Goal: Transaction & Acquisition: Purchase product/service

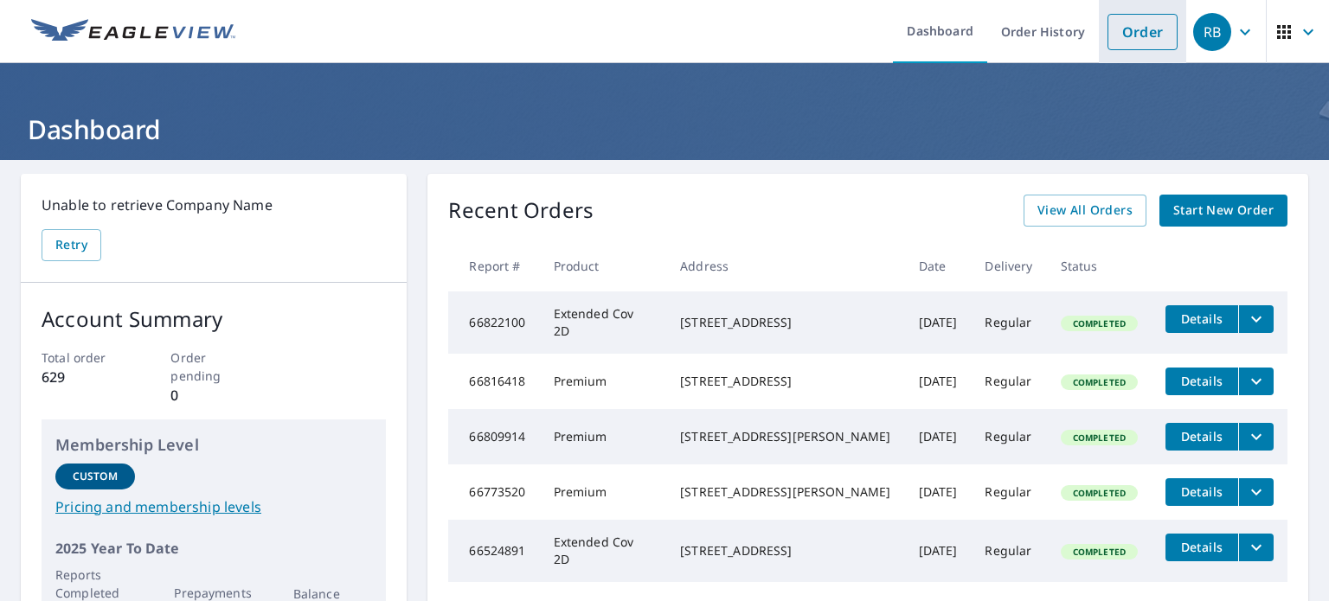
click at [1114, 32] on link "Order" at bounding box center [1143, 32] width 70 height 36
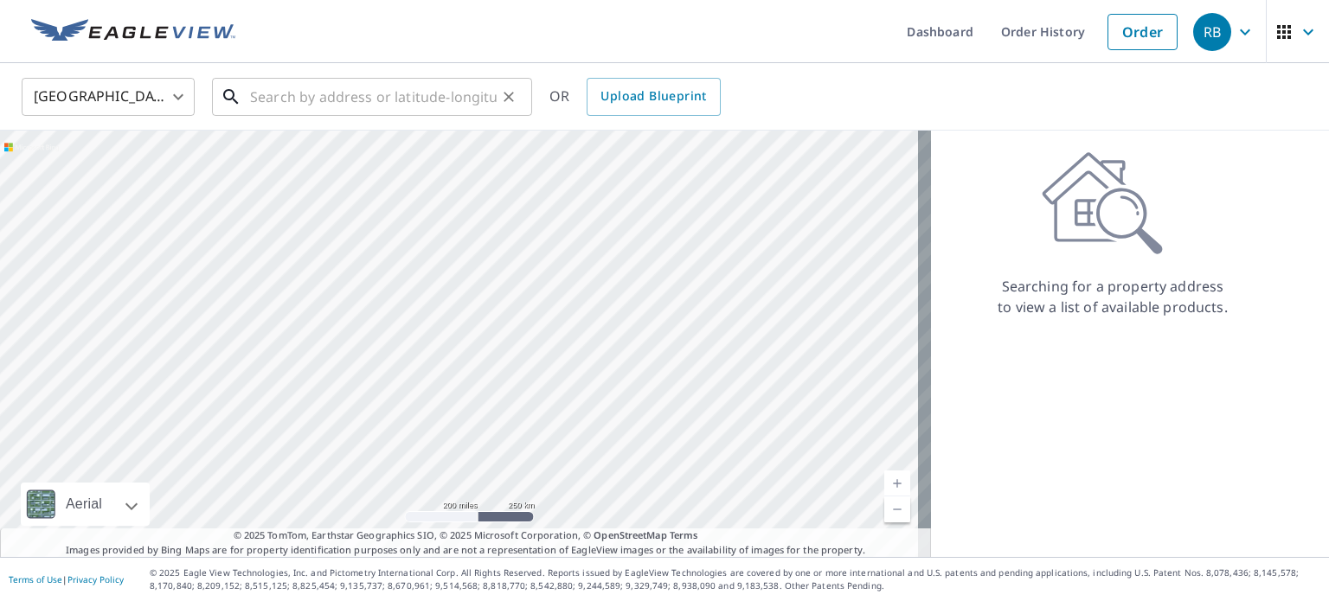
click at [273, 106] on input "text" at bounding box center [373, 97] width 247 height 48
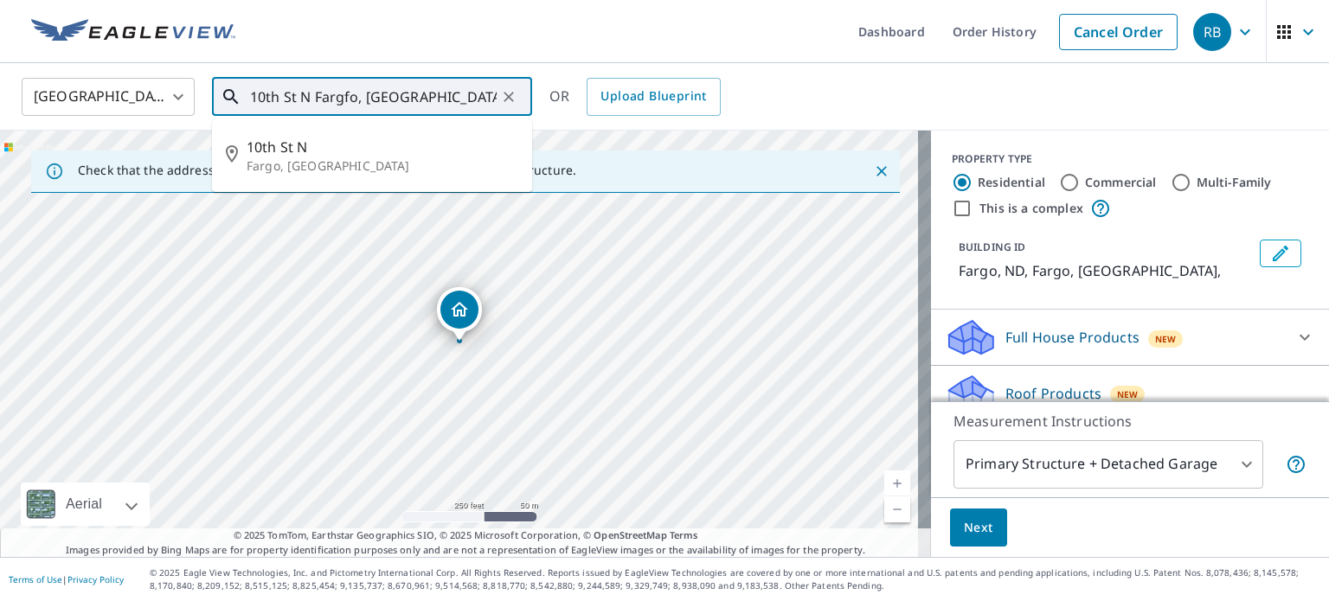
click at [430, 101] on input "10th St N Fargfo, [GEOGRAPHIC_DATA]" at bounding box center [373, 97] width 247 height 48
type input "1"
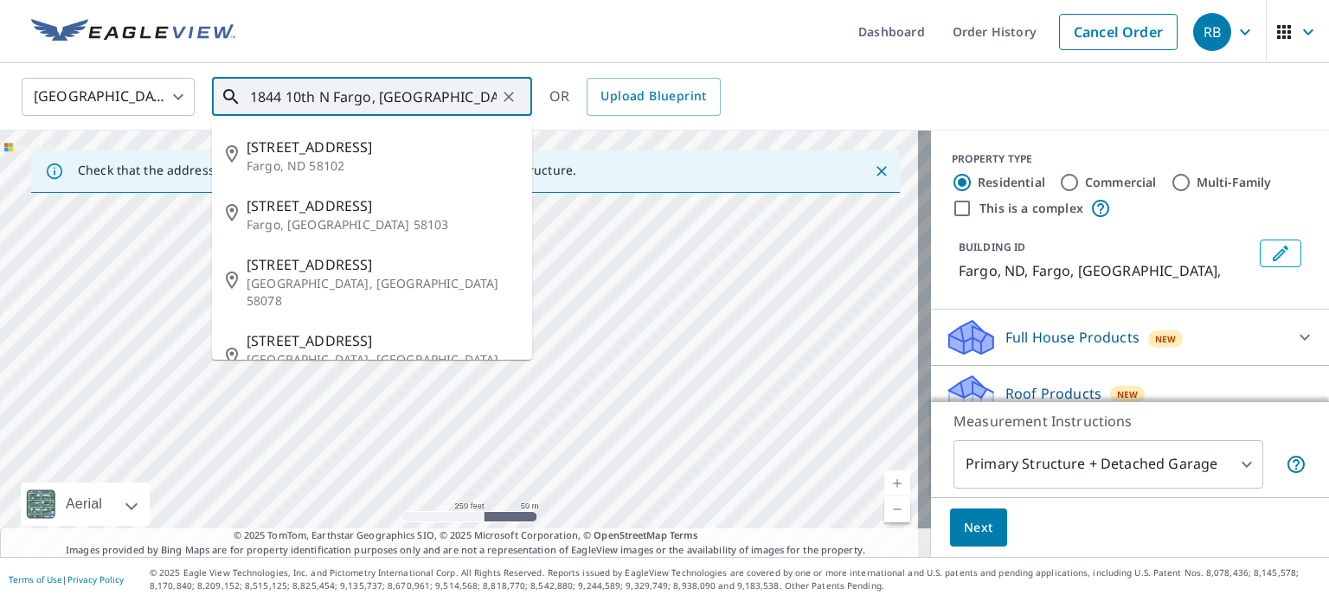
type input "1844 10th N Fargo, [GEOGRAPHIC_DATA]"
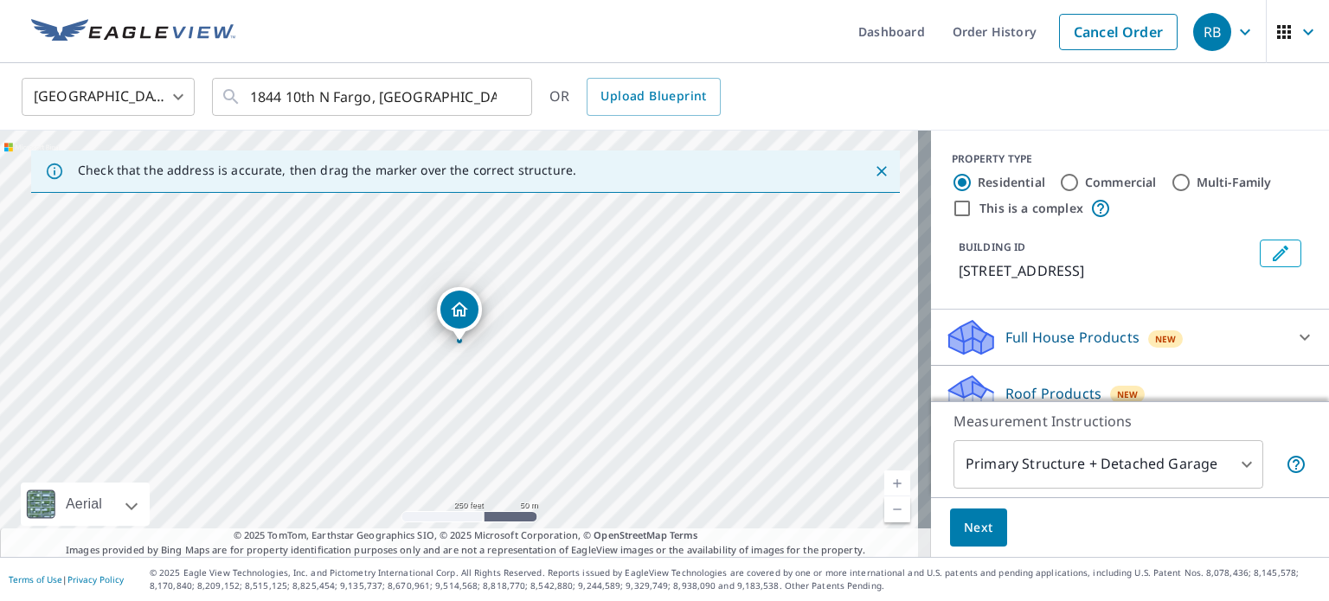
click at [884, 477] on link "Current Level 17, Zoom In" at bounding box center [897, 484] width 26 height 26
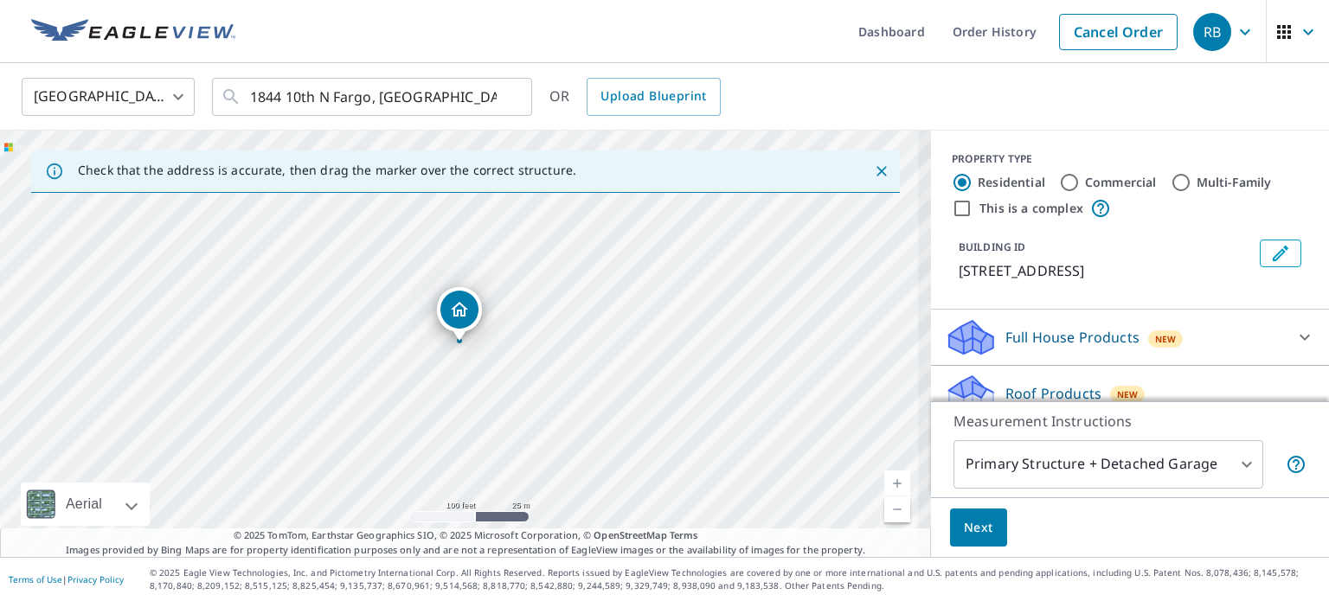
click at [884, 477] on link "Current Level 18, Zoom In" at bounding box center [897, 484] width 26 height 26
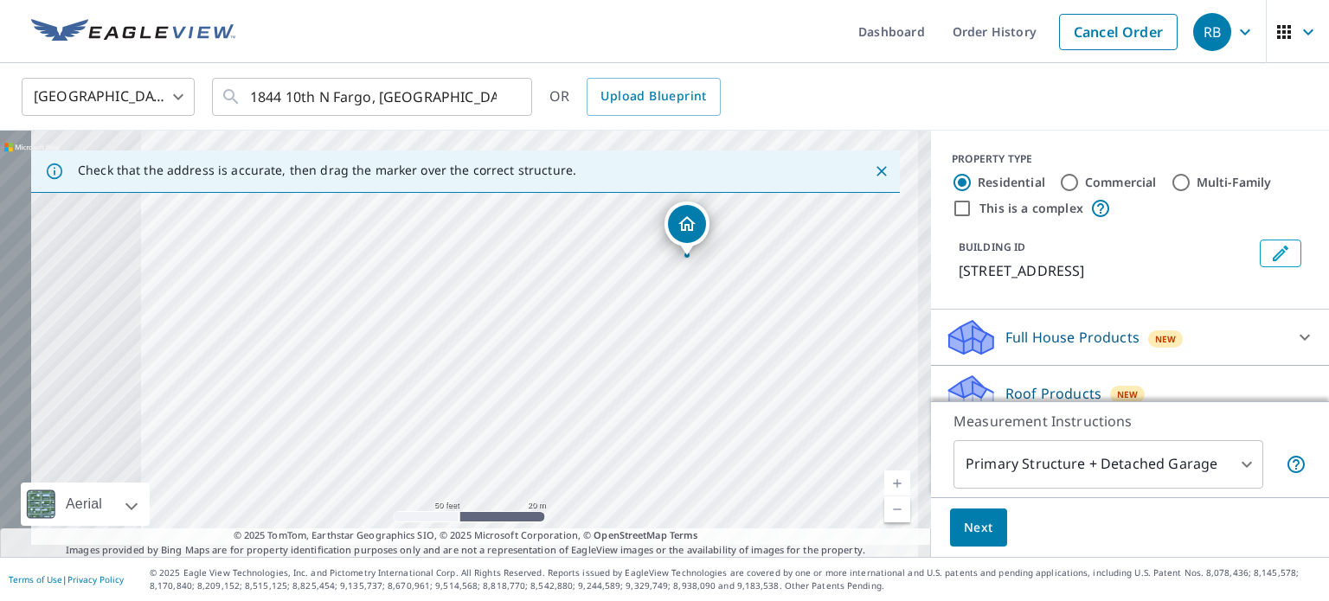
drag, startPoint x: 382, startPoint y: 408, endPoint x: 733, endPoint y: 313, distance: 363.7
click at [733, 313] on div "[STREET_ADDRESS]" at bounding box center [465, 344] width 931 height 427
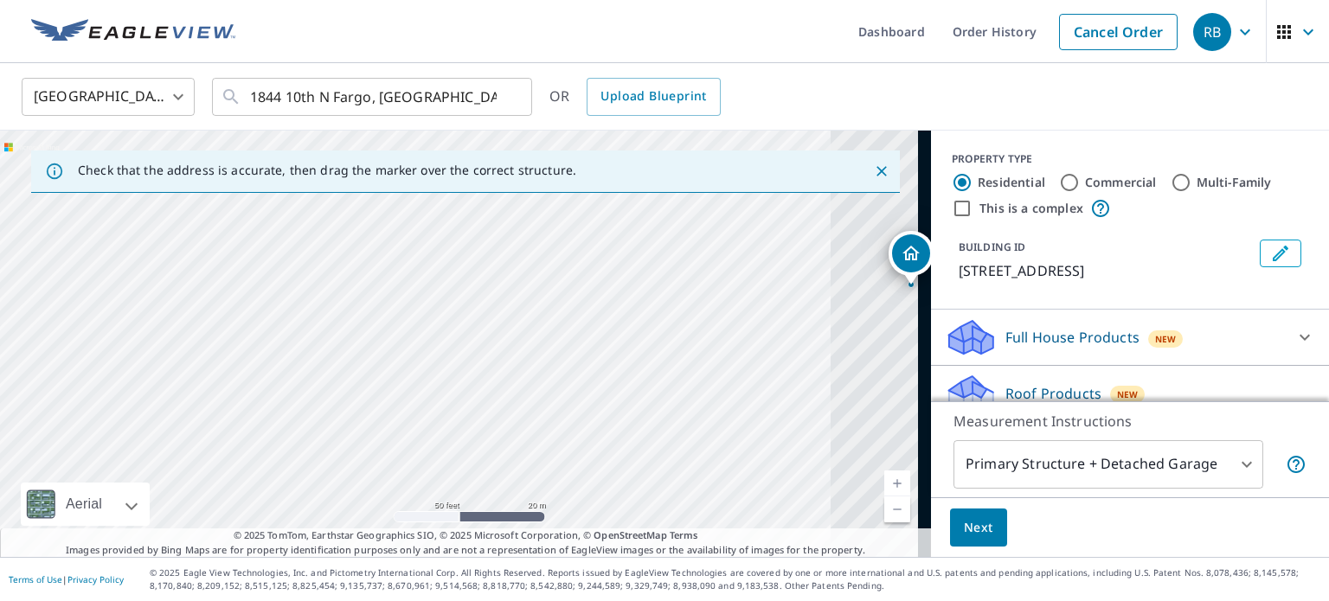
drag, startPoint x: 532, startPoint y: 392, endPoint x: 373, endPoint y: 381, distance: 159.6
click at [373, 381] on div "[STREET_ADDRESS]" at bounding box center [465, 344] width 931 height 427
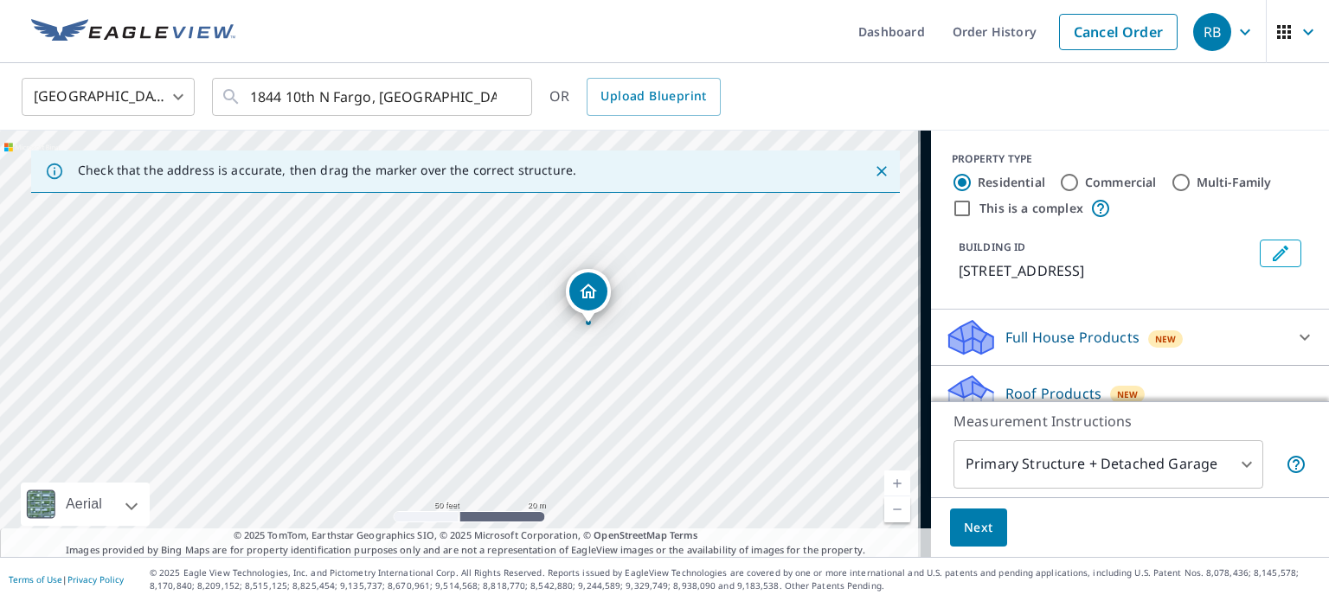
drag, startPoint x: 464, startPoint y: 331, endPoint x: 312, endPoint y: 331, distance: 151.4
click at [312, 331] on div "[STREET_ADDRESS]" at bounding box center [465, 344] width 931 height 427
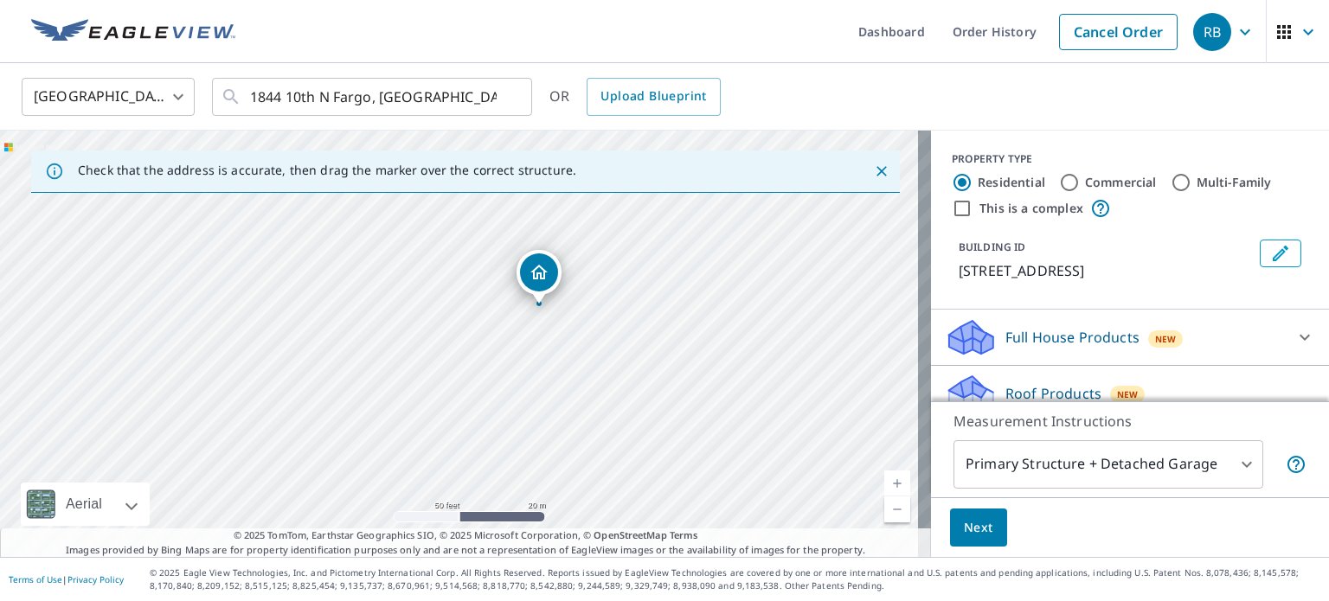
drag, startPoint x: 467, startPoint y: 326, endPoint x: 410, endPoint y: 301, distance: 62.4
click at [410, 301] on div "[STREET_ADDRESS]" at bounding box center [465, 344] width 931 height 427
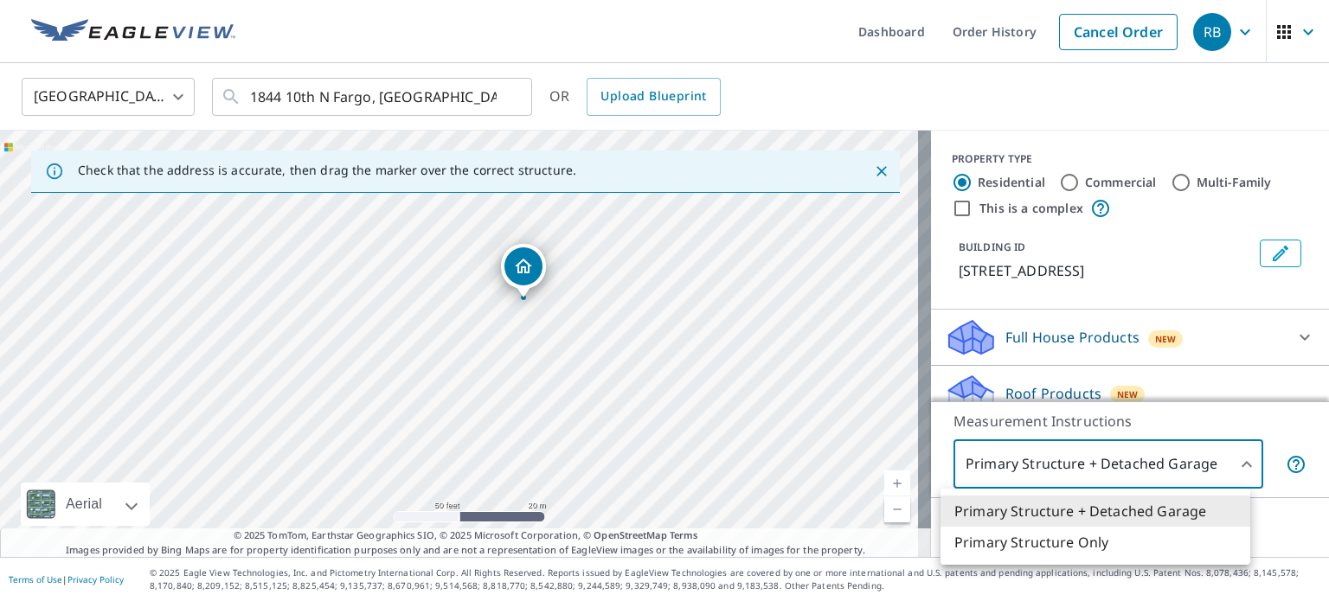
click at [1233, 456] on body "RB RB Dashboard Order History Cancel Order RB United States [GEOGRAPHIC_DATA] ​…" at bounding box center [664, 300] width 1329 height 601
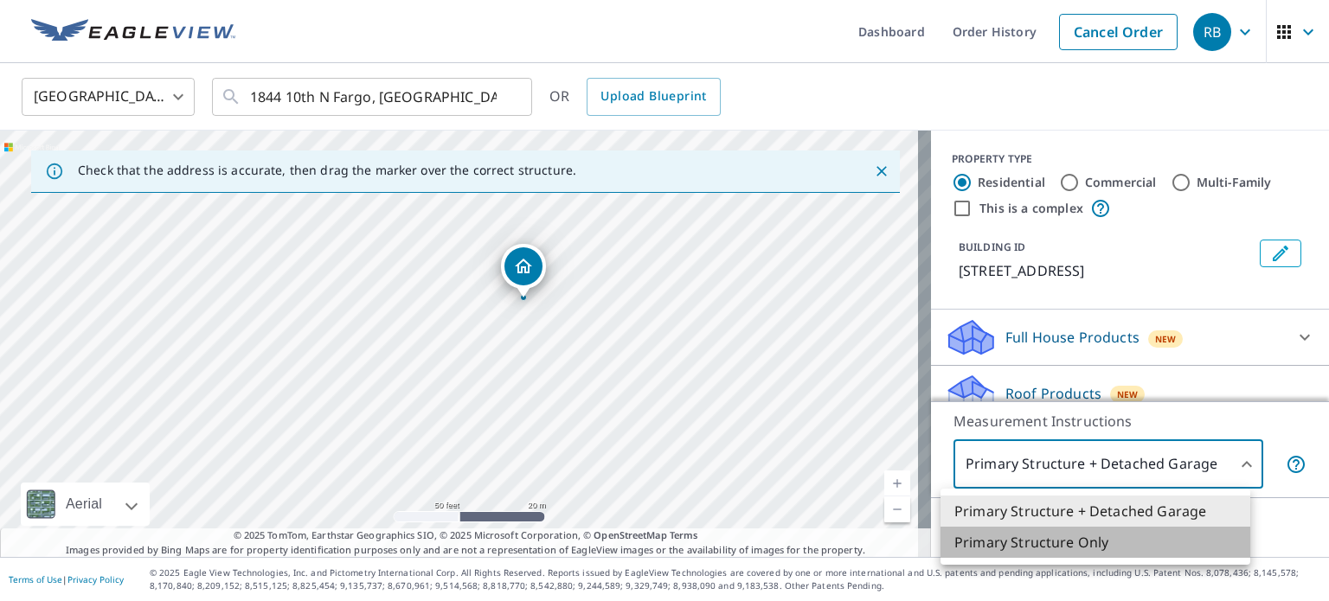
click at [1145, 538] on li "Primary Structure Only" at bounding box center [1096, 542] width 310 height 31
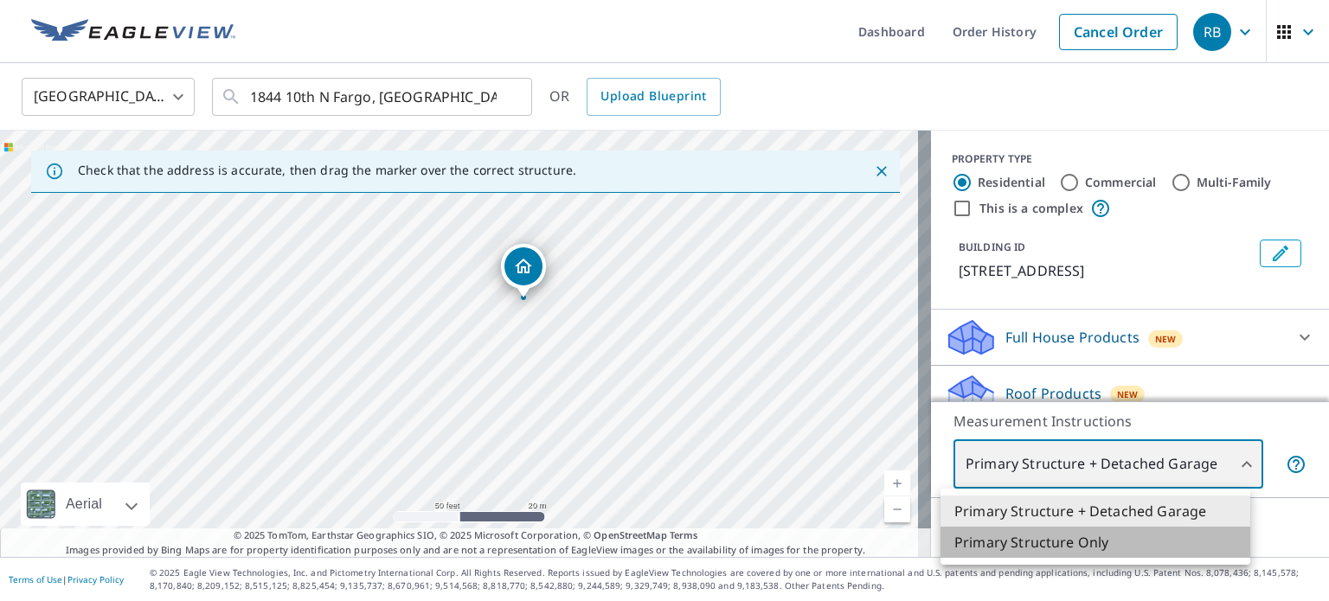
type input "2"
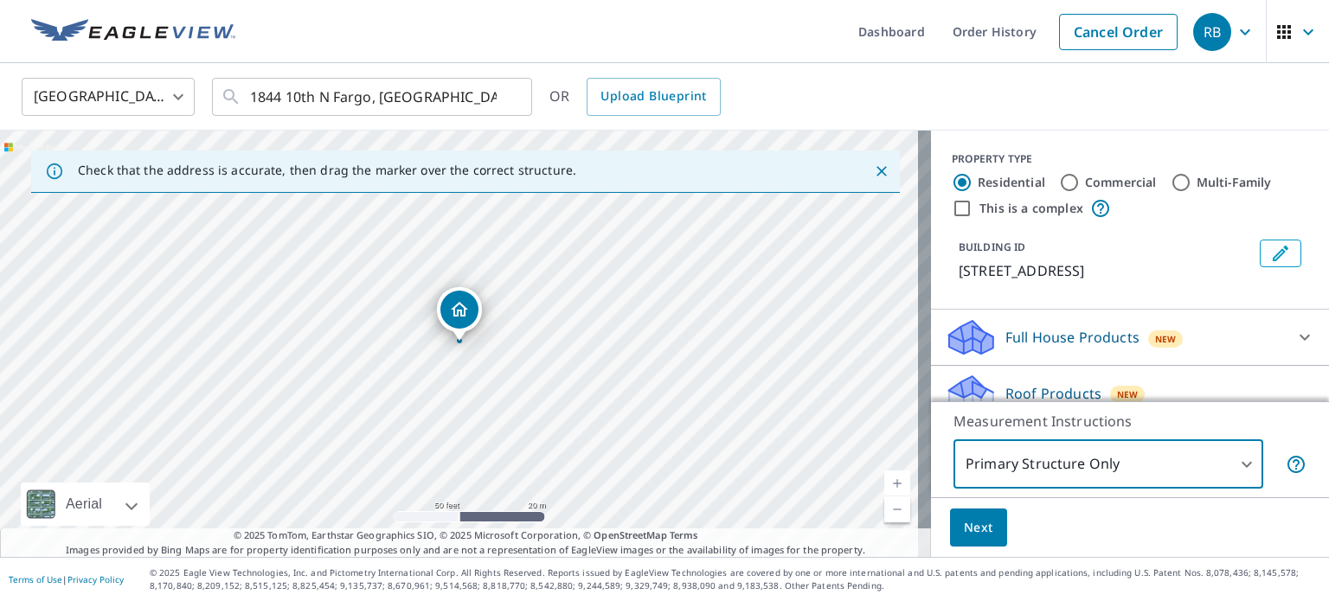
click at [1171, 180] on input "Multi-Family" at bounding box center [1181, 182] width 21 height 21
radio input "true"
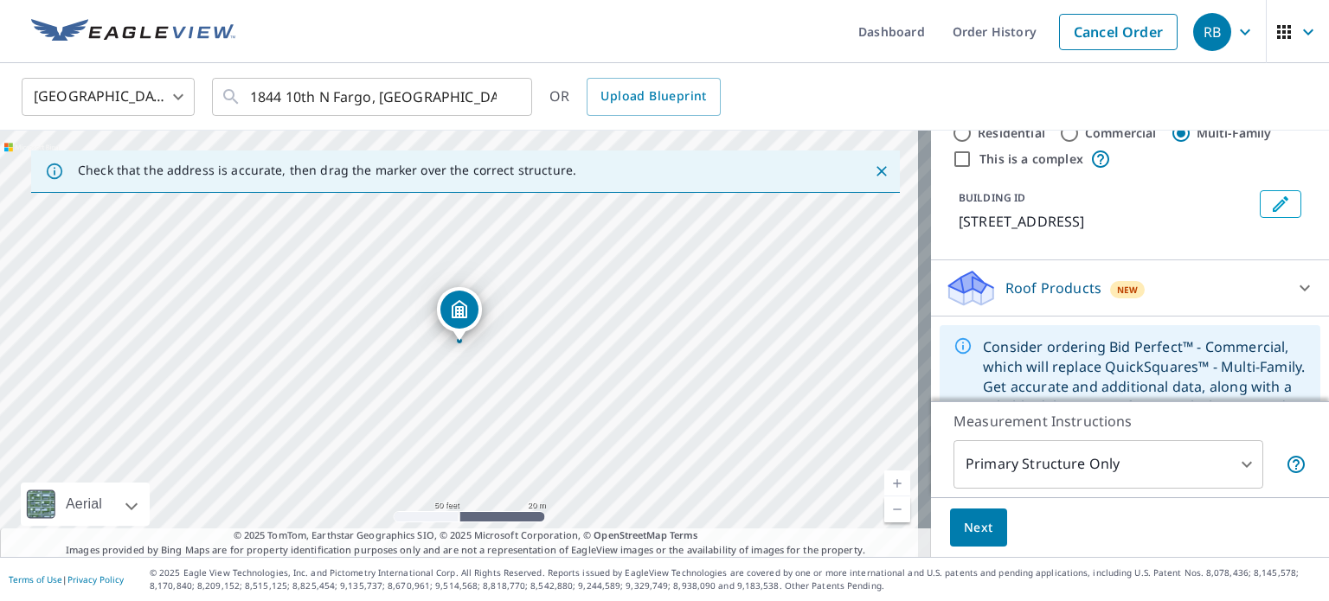
scroll to position [104, 0]
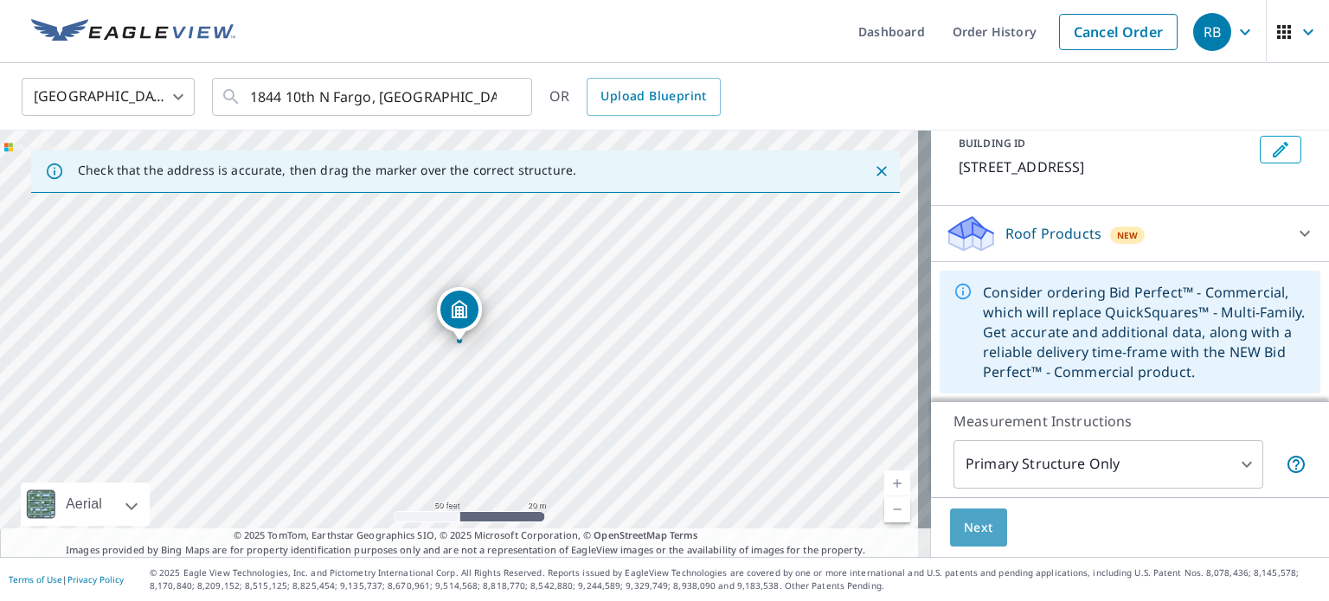
click at [964, 530] on span "Next" at bounding box center [978, 528] width 29 height 22
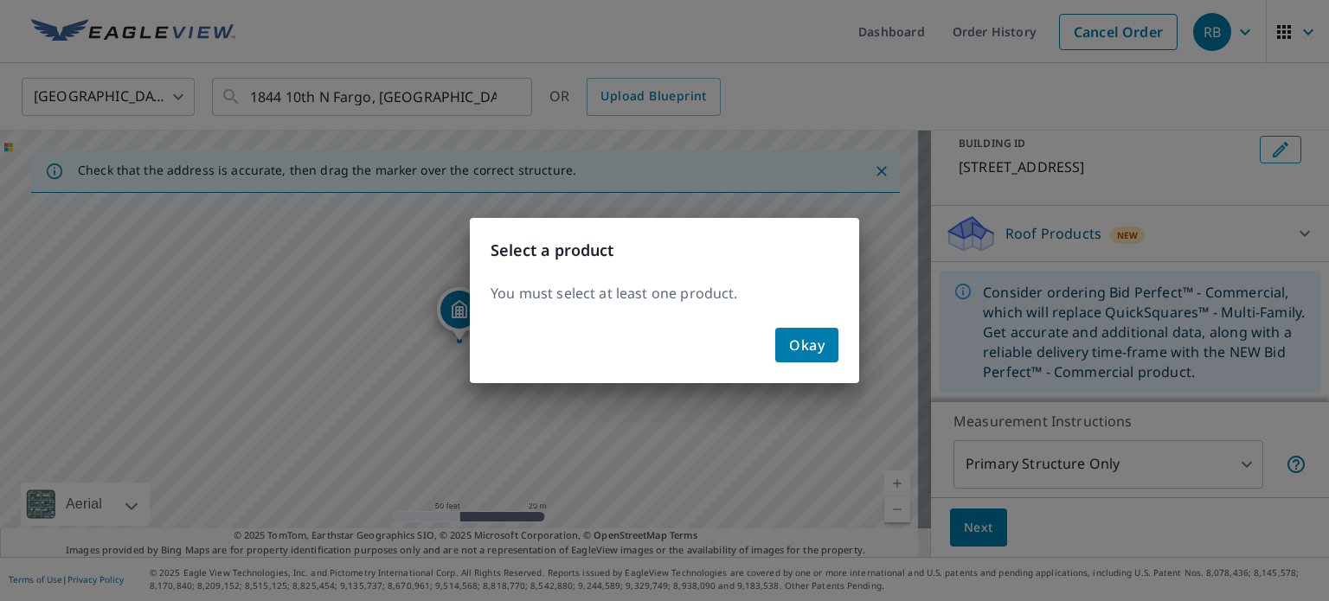
click at [792, 338] on span "Okay" at bounding box center [806, 345] width 35 height 24
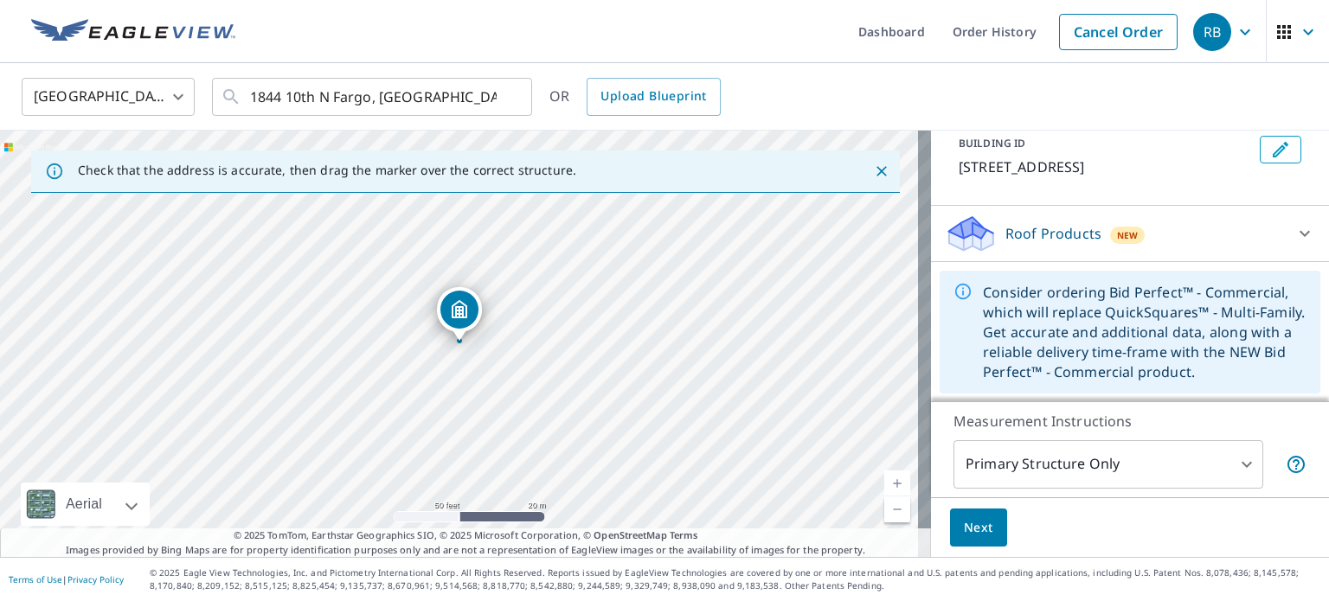
click at [1300, 234] on icon at bounding box center [1305, 234] width 10 height 6
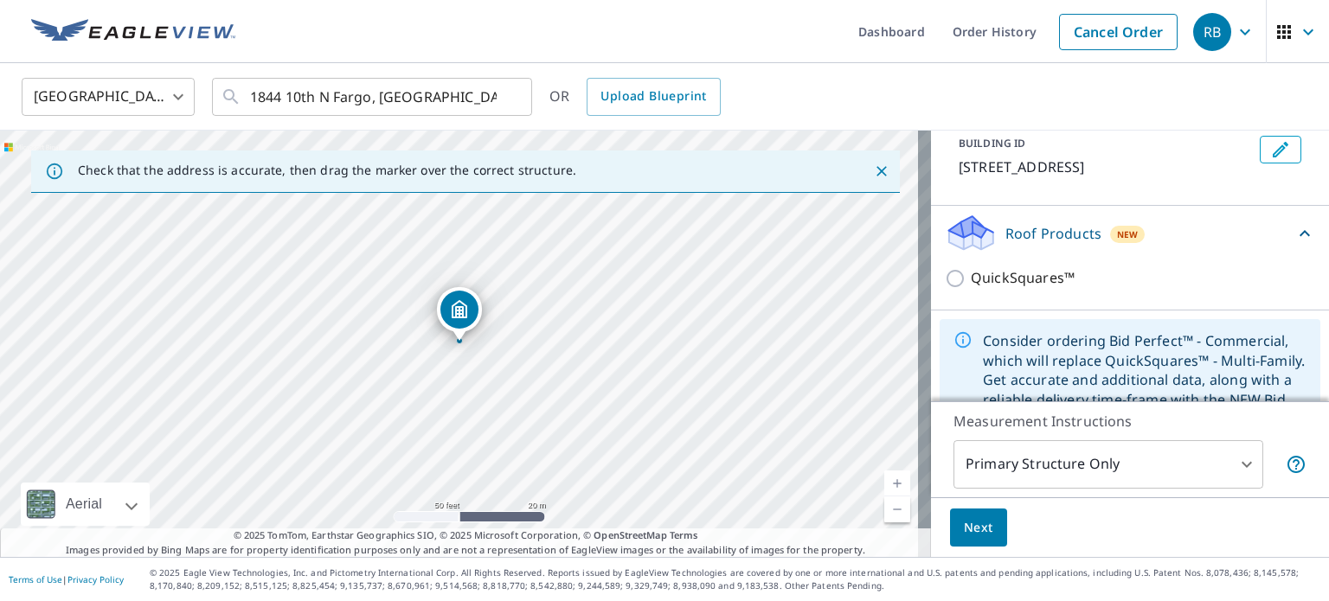
click at [1294, 234] on icon at bounding box center [1304, 233] width 21 height 21
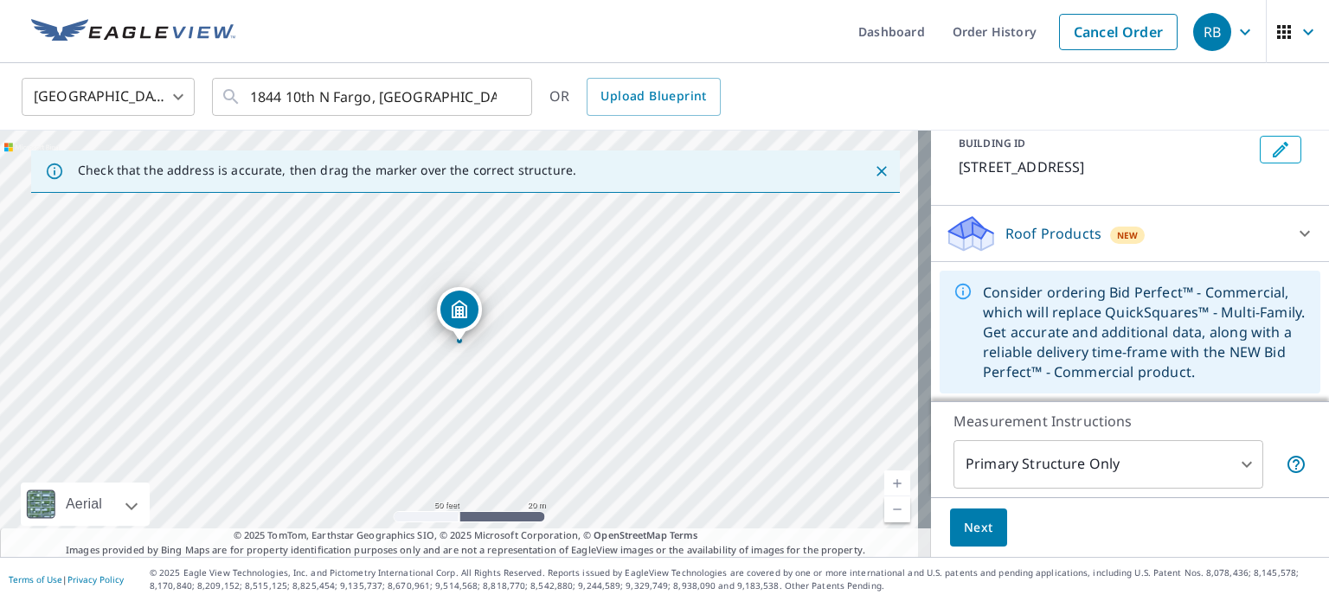
click at [1300, 234] on icon at bounding box center [1305, 234] width 10 height 6
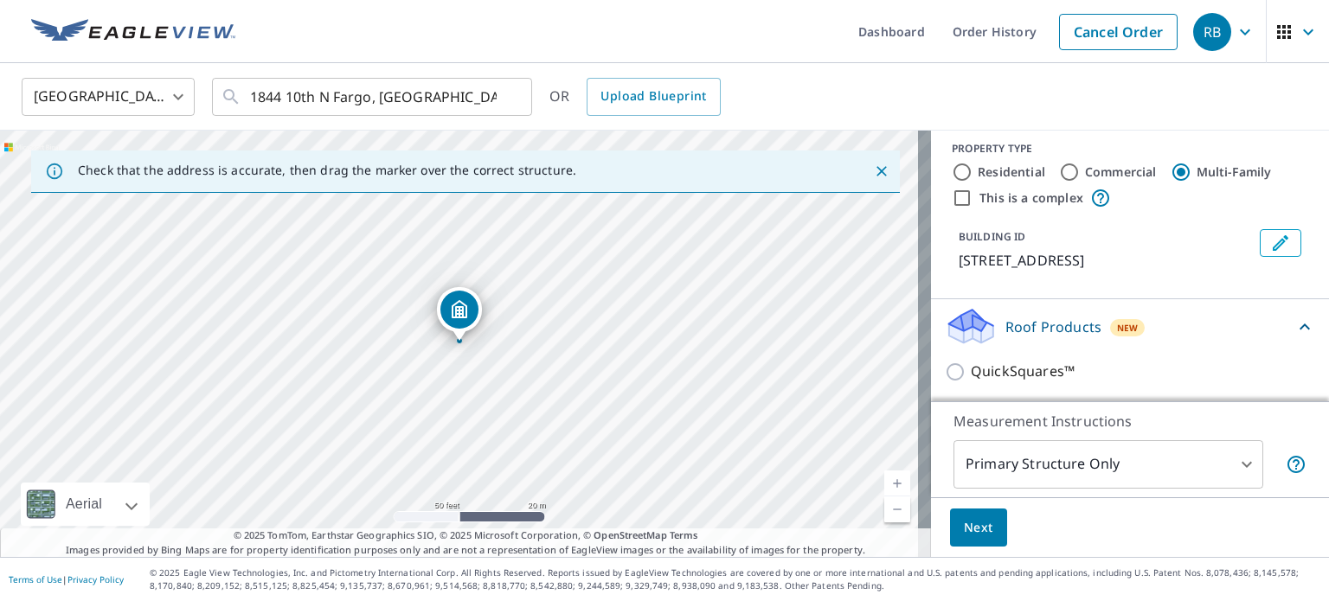
scroll to position [0, 0]
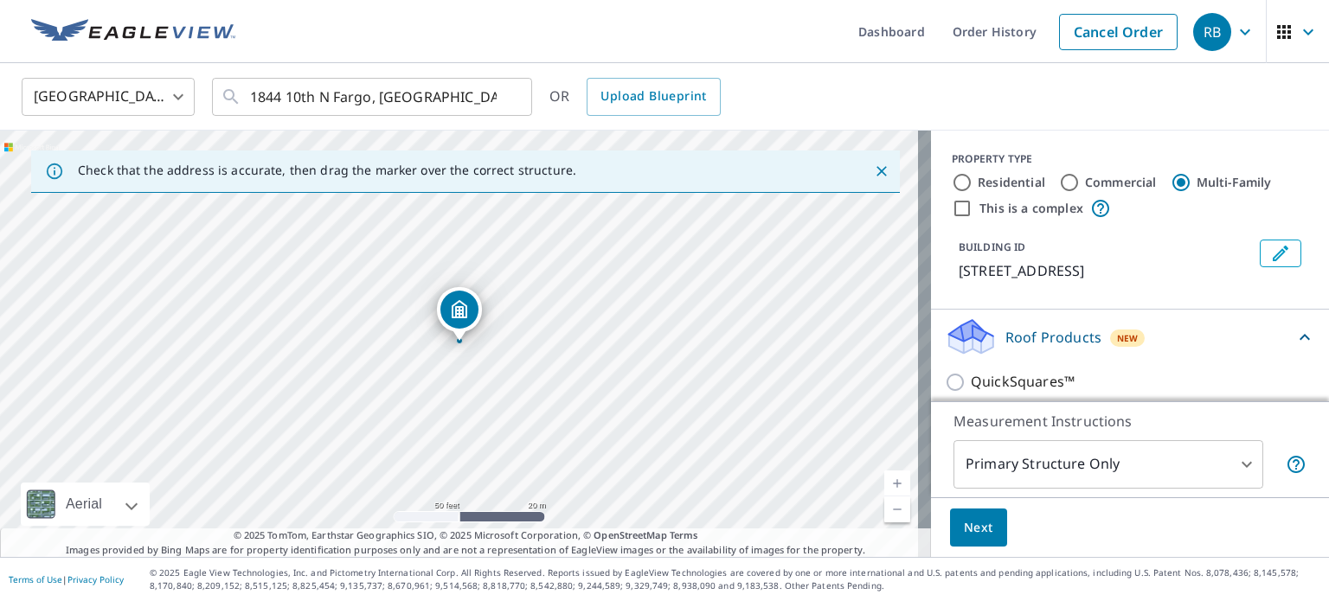
click at [973, 339] on icon at bounding box center [971, 343] width 44 height 21
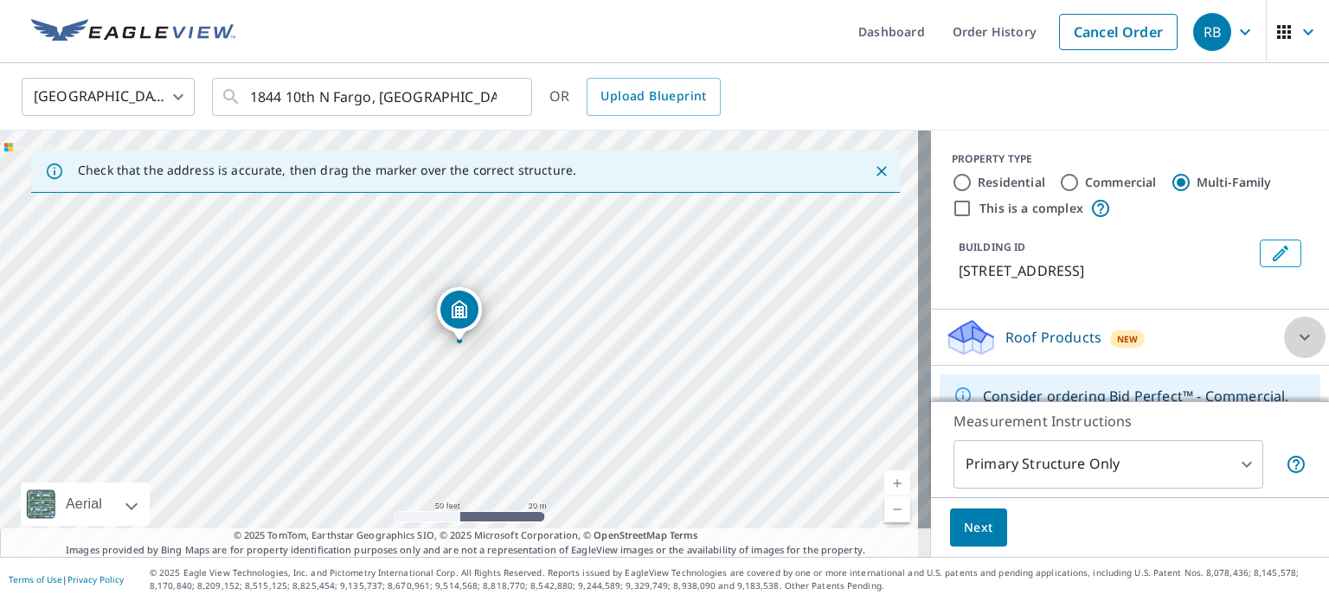
click at [1294, 332] on icon at bounding box center [1304, 337] width 21 height 21
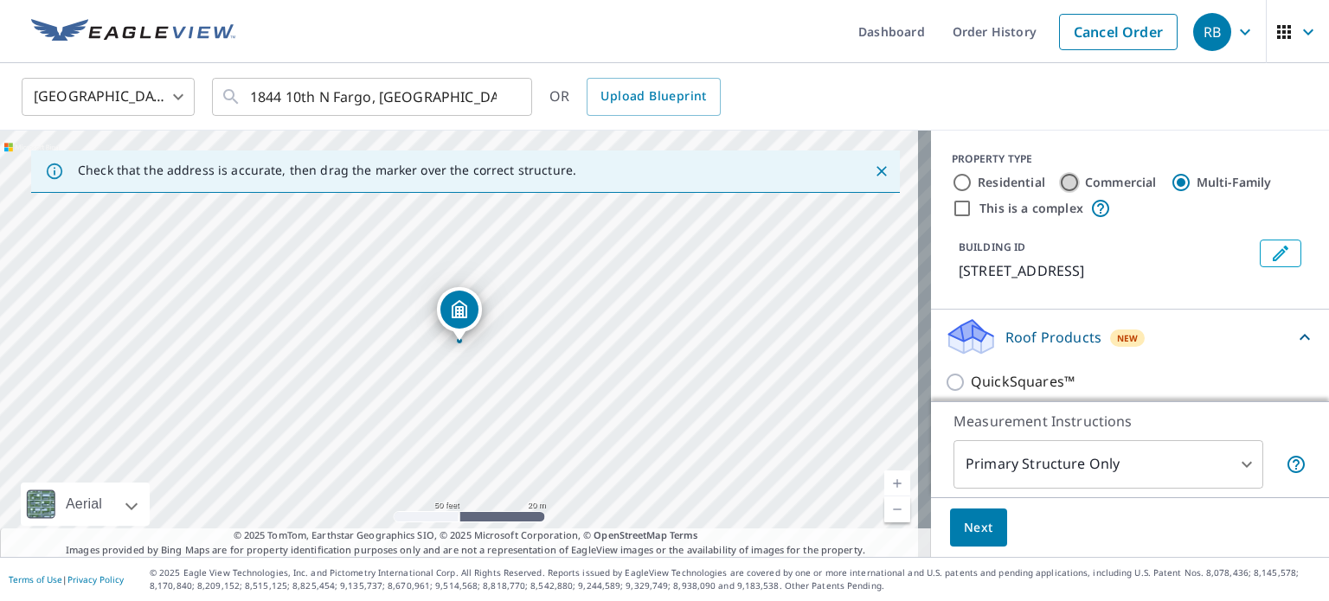
click at [1061, 179] on input "Commercial" at bounding box center [1069, 182] width 21 height 21
radio input "true"
type input "4"
click at [1173, 182] on input "Multi-Family" at bounding box center [1181, 182] width 21 height 21
radio input "true"
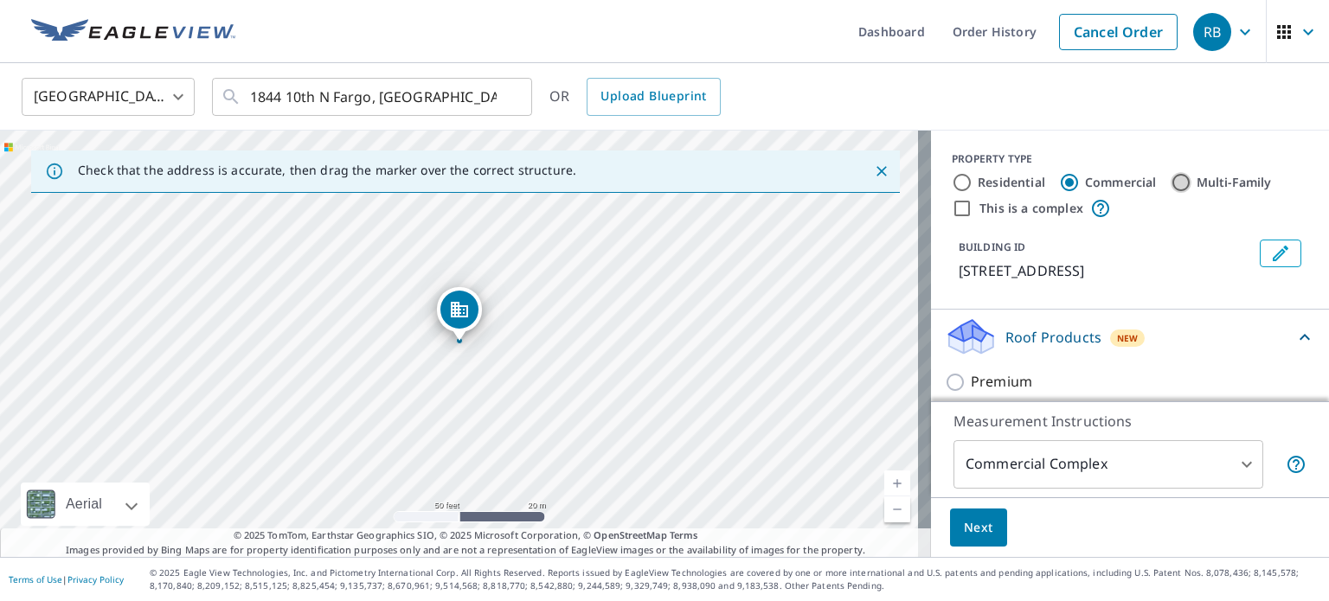
type input "2"
click at [1294, 331] on icon at bounding box center [1304, 337] width 21 height 21
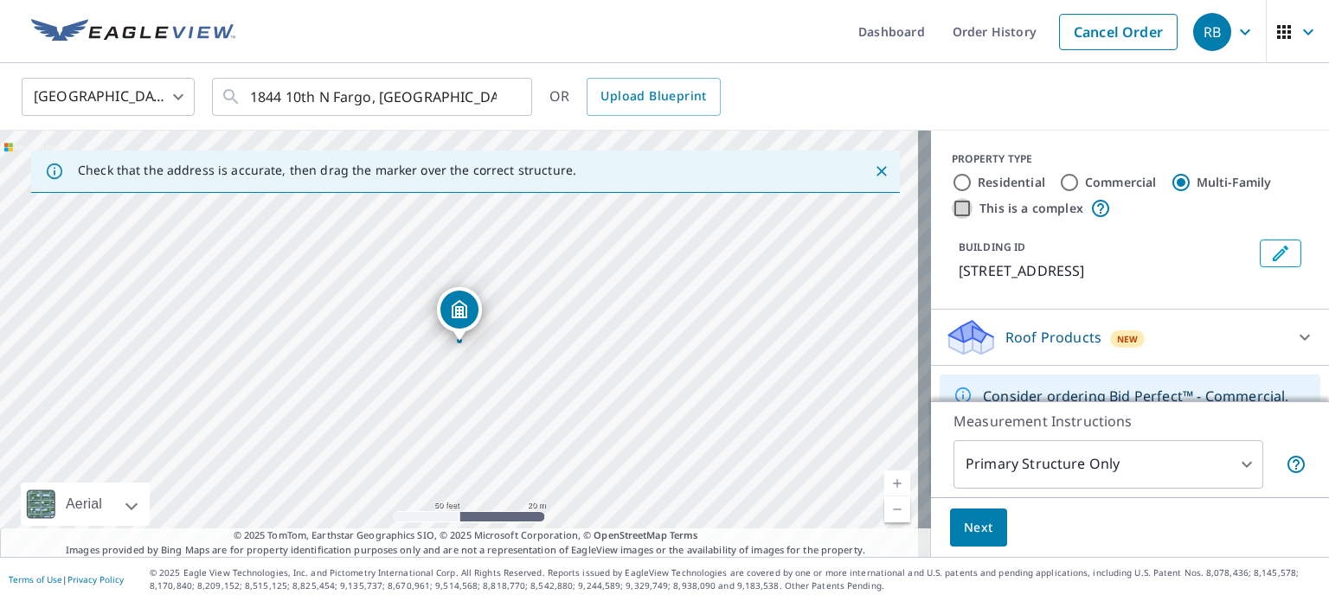
click at [952, 209] on input "This is a complex" at bounding box center [962, 208] width 21 height 21
checkbox input "true"
radio input "true"
type input "4"
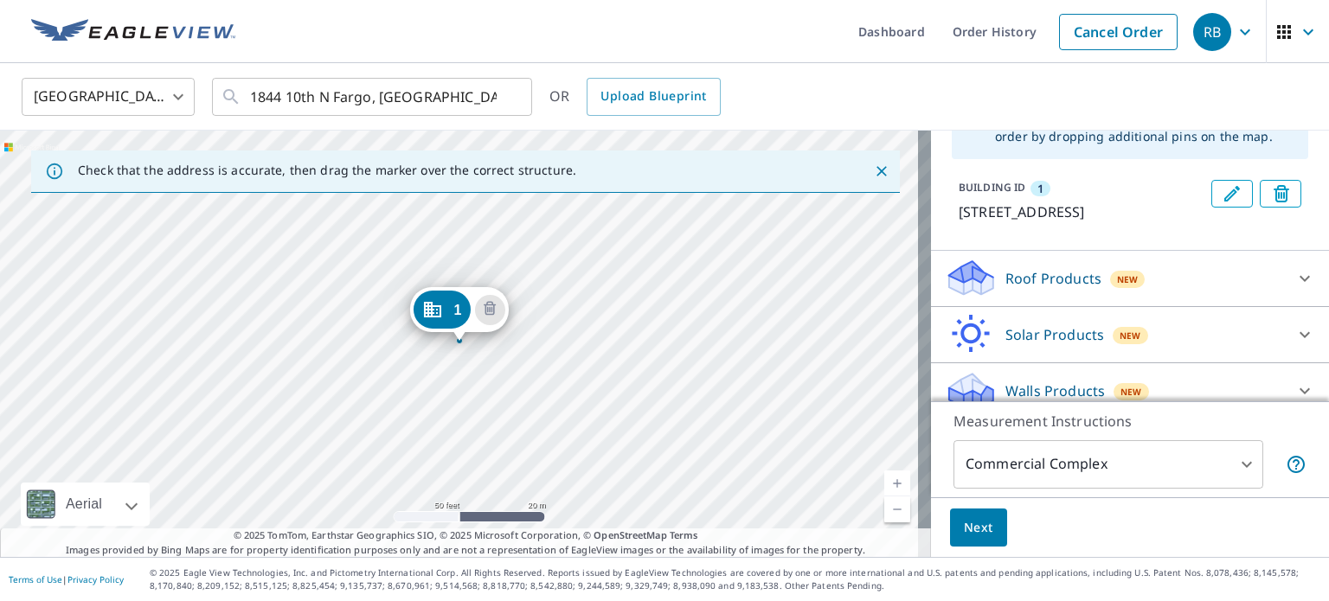
scroll to position [156, 0]
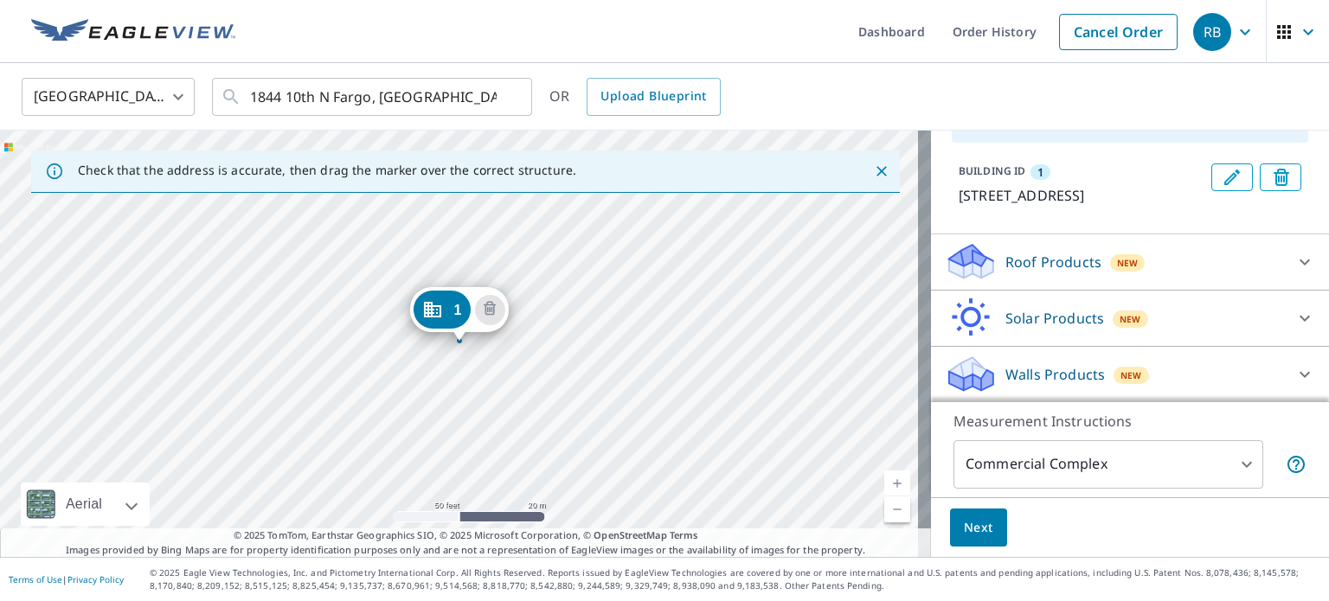
click at [1300, 262] on icon at bounding box center [1305, 262] width 10 height 6
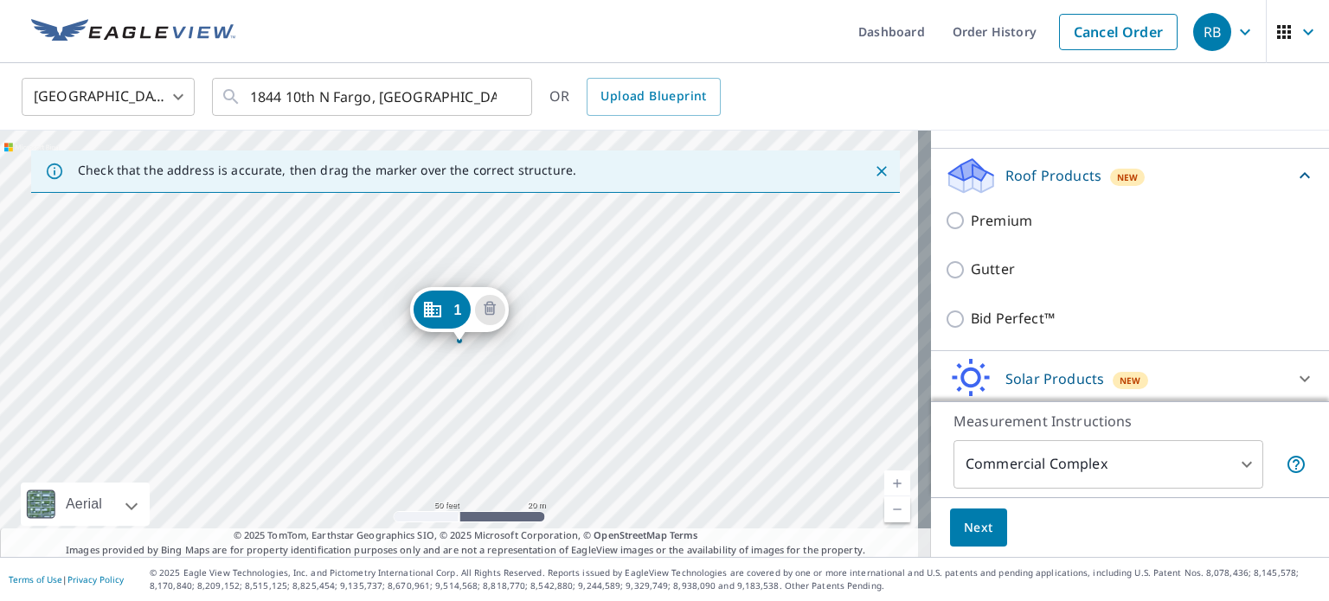
scroll to position [240, 0]
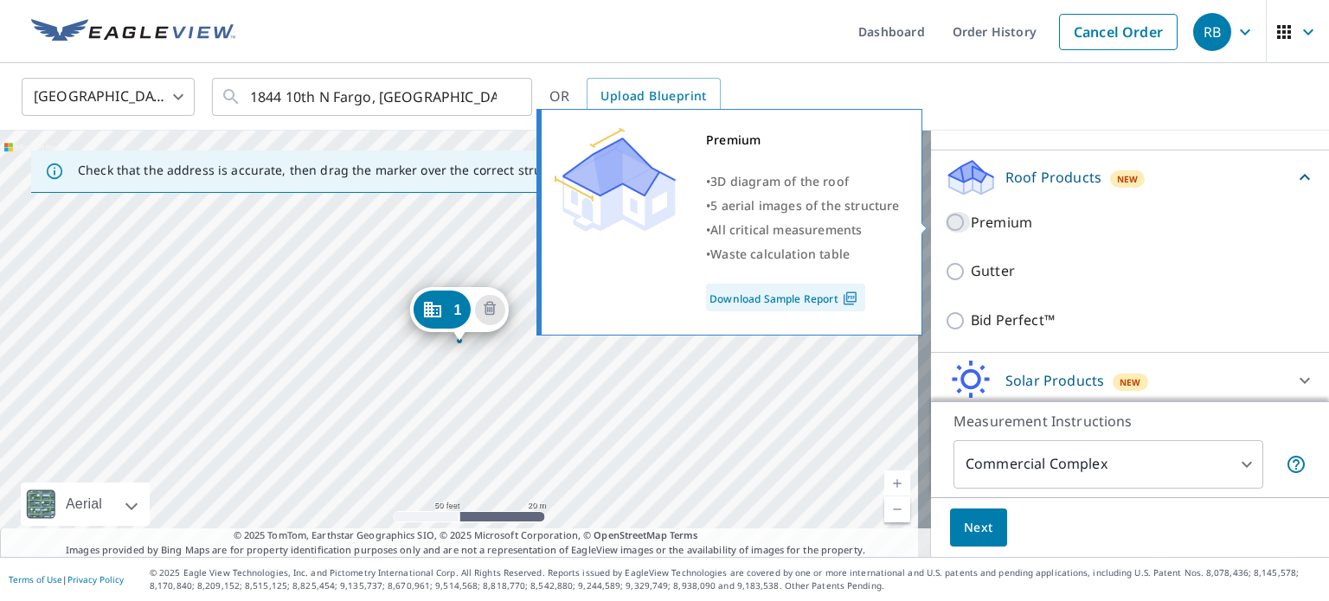
click at [945, 222] on input "Premium" at bounding box center [958, 222] width 26 height 21
checkbox input "true"
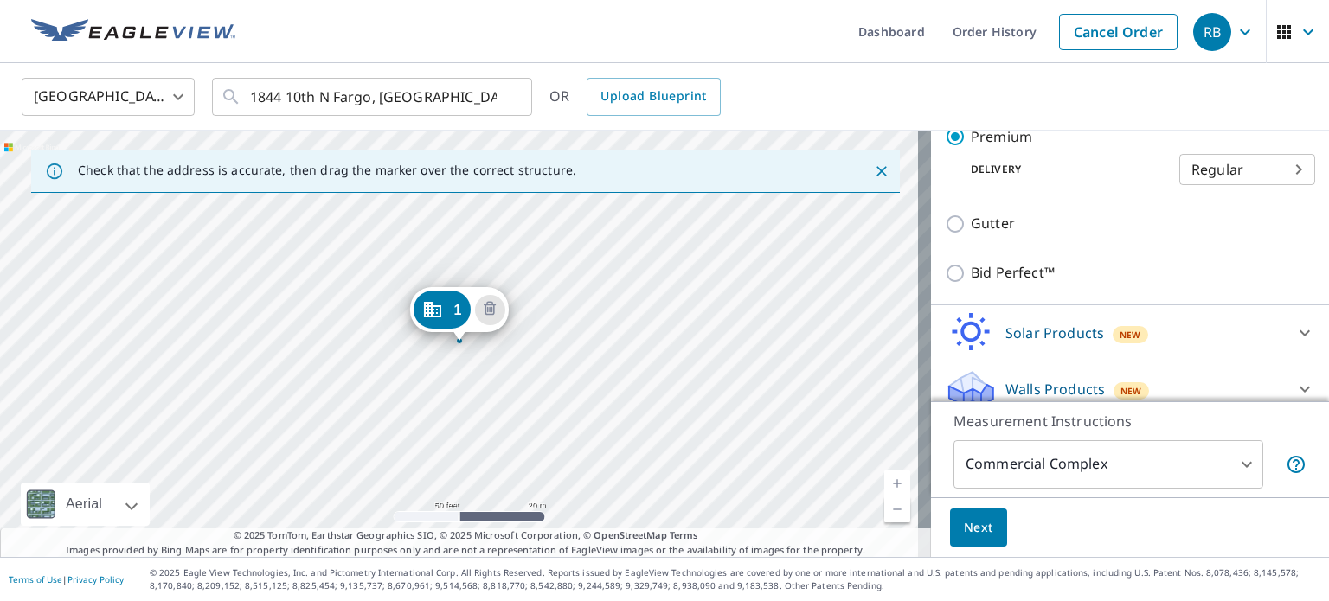
scroll to position [367, 0]
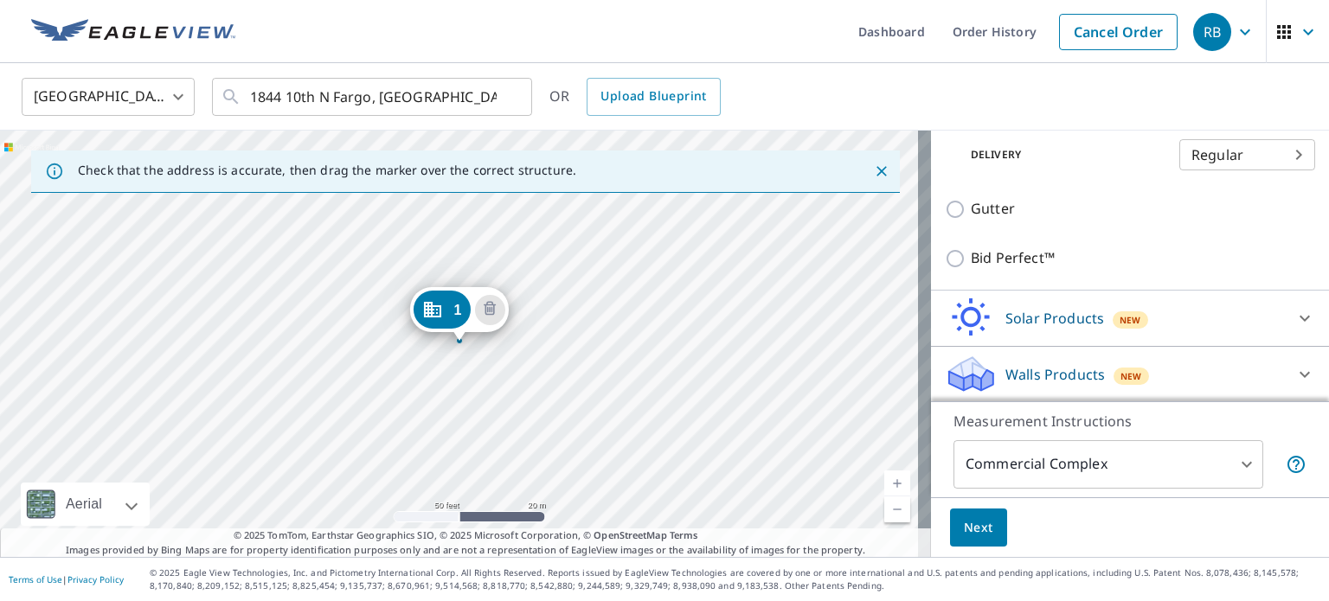
click at [973, 539] on button "Next" at bounding box center [978, 528] width 57 height 39
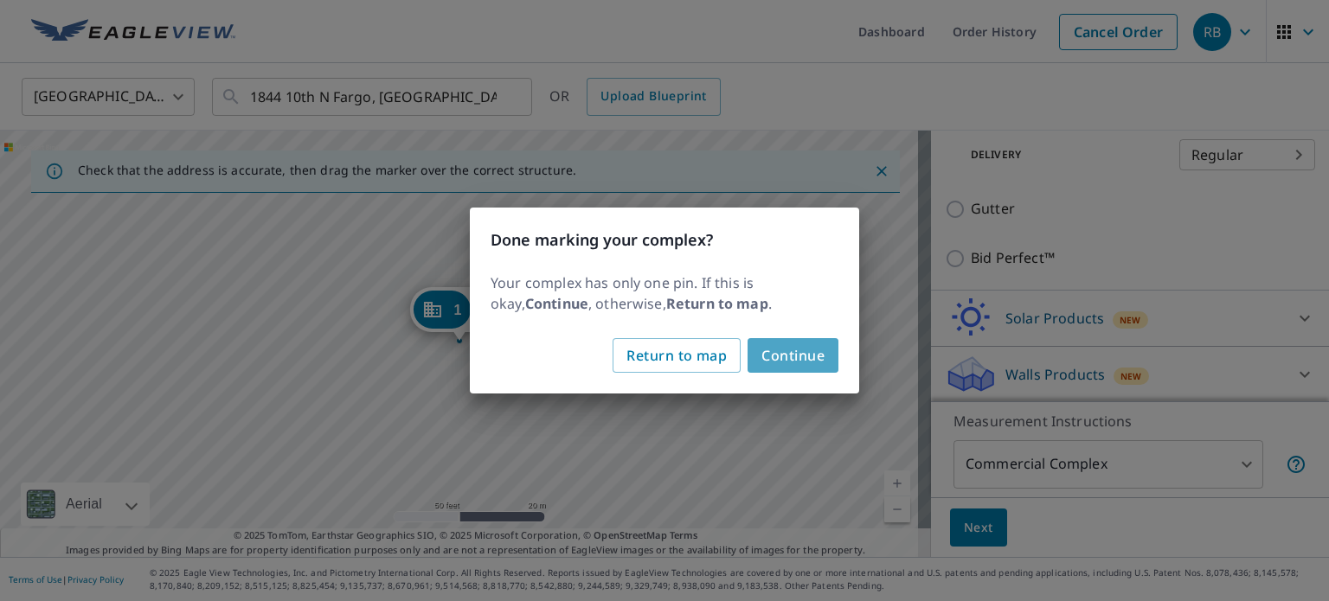
click at [768, 355] on span "Continue" at bounding box center [792, 356] width 63 height 24
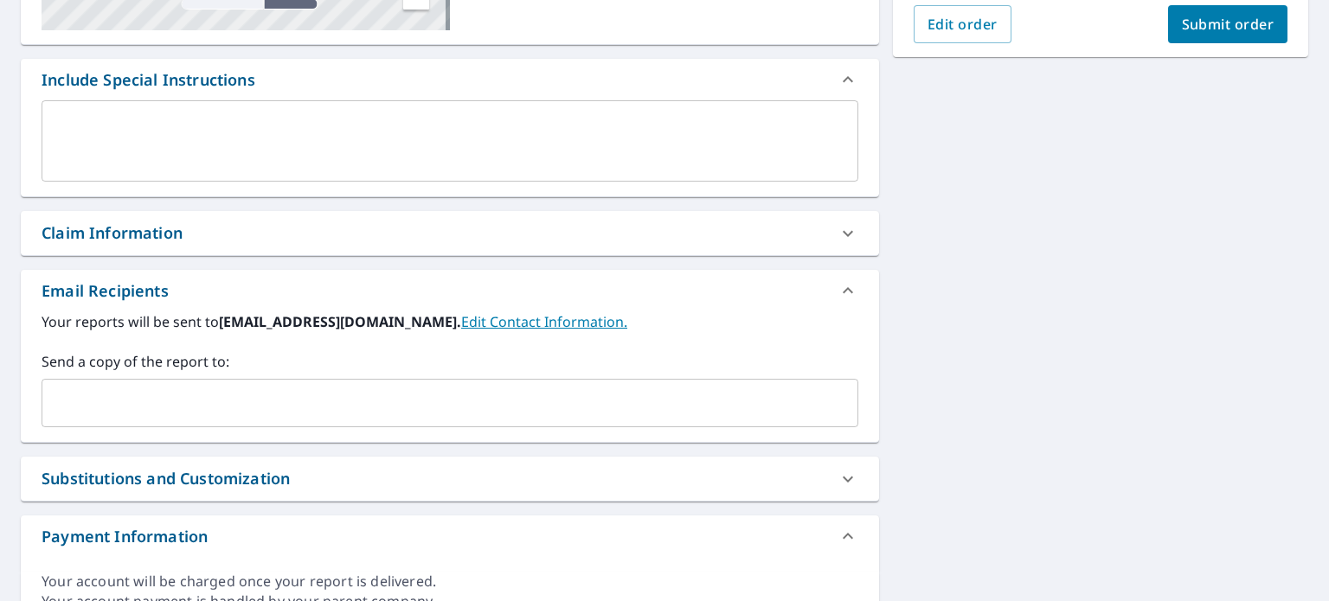
scroll to position [498, 0]
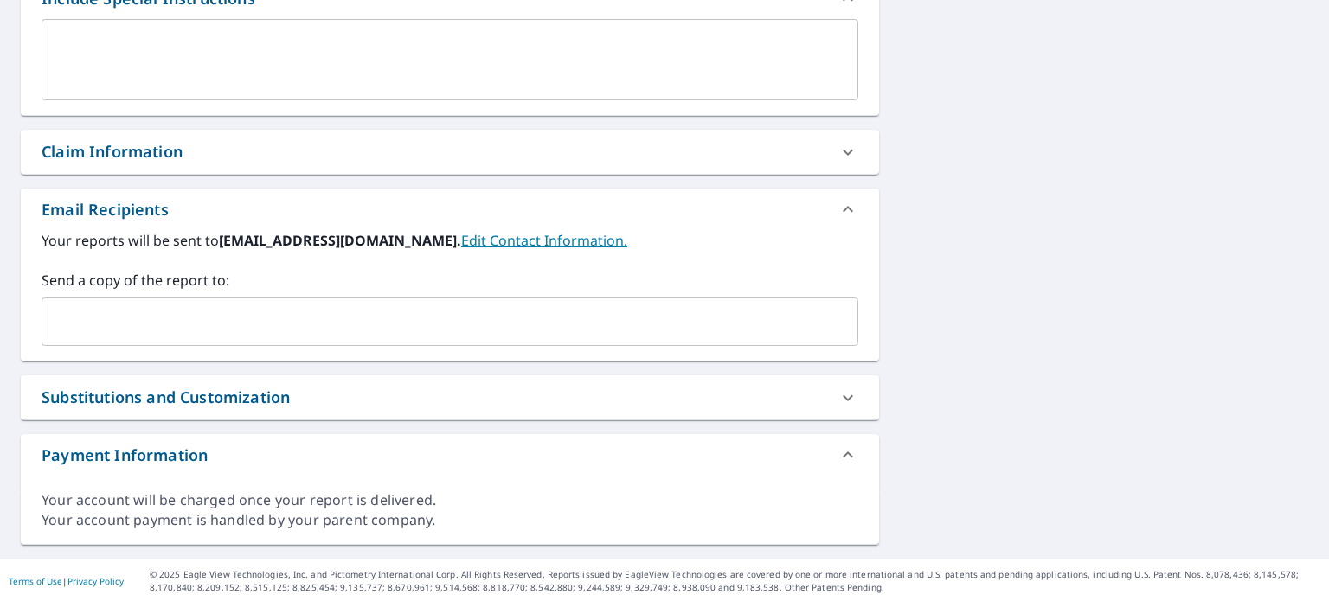
click at [178, 313] on input "text" at bounding box center [436, 321] width 775 height 33
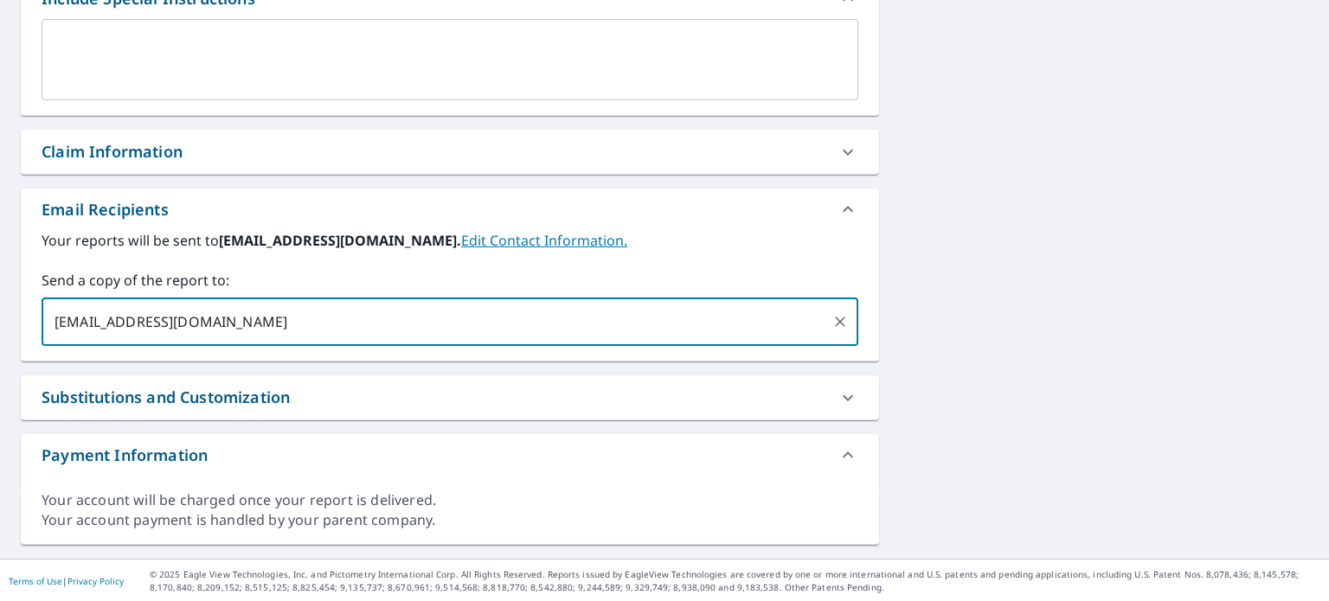
type input "[EMAIL_ADDRESS][DOMAIN_NAME]"
click at [838, 402] on icon at bounding box center [848, 398] width 21 height 21
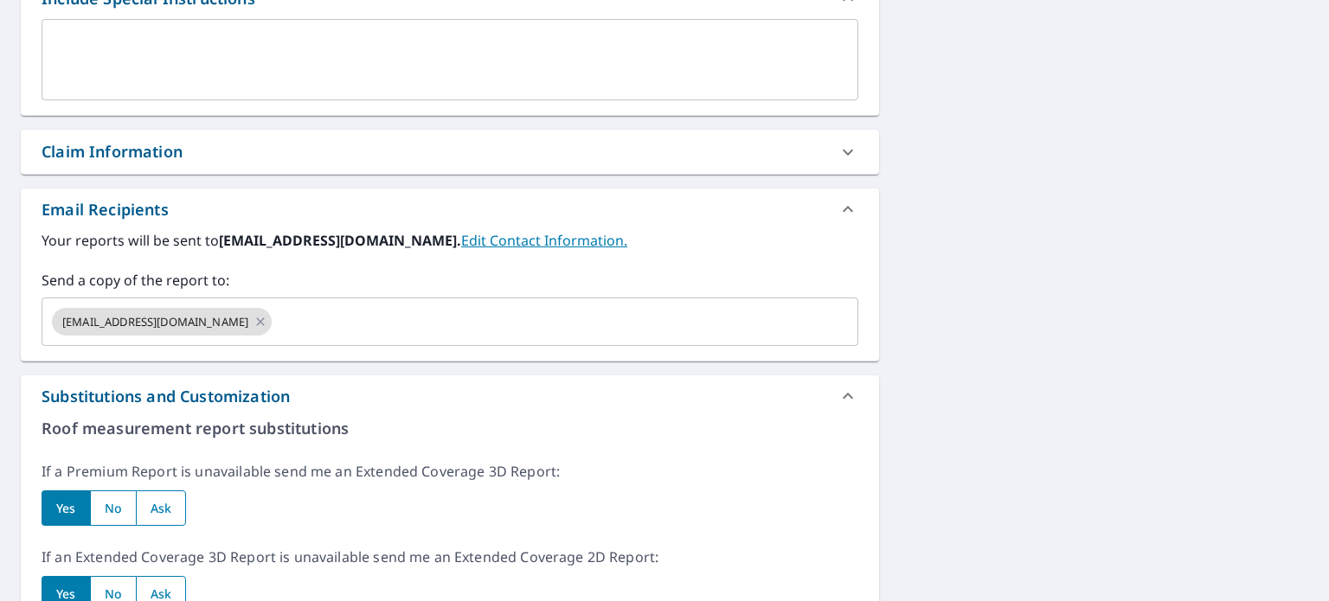
click at [935, 353] on div "[STREET_ADDRESS] A standard road map Aerial A detailed look from above Labels L…" at bounding box center [664, 375] width 1329 height 1426
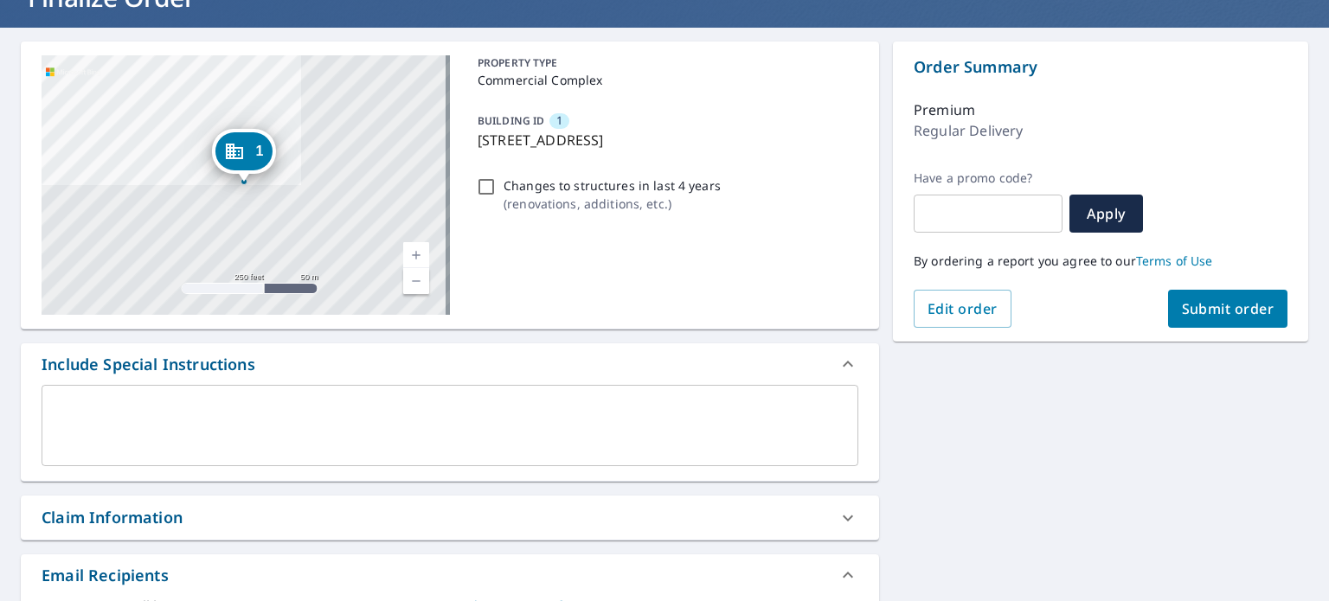
scroll to position [135, 0]
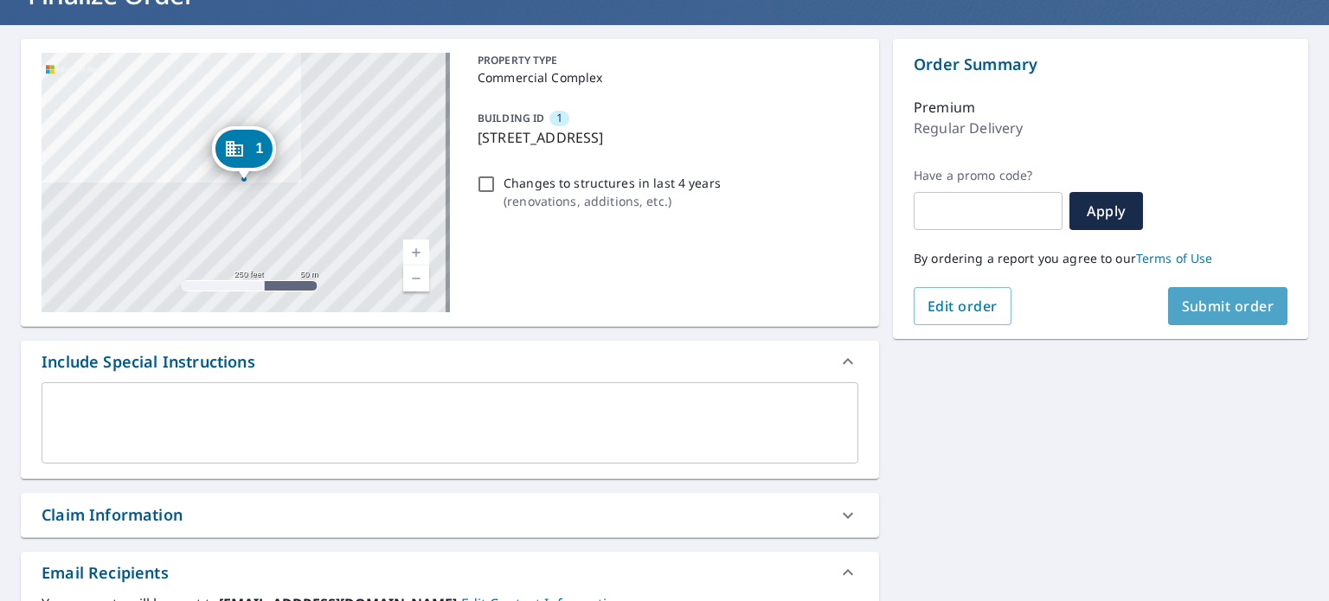
click at [1182, 304] on span "Submit order" at bounding box center [1228, 306] width 93 height 19
